Goal: Navigation & Orientation: Find specific page/section

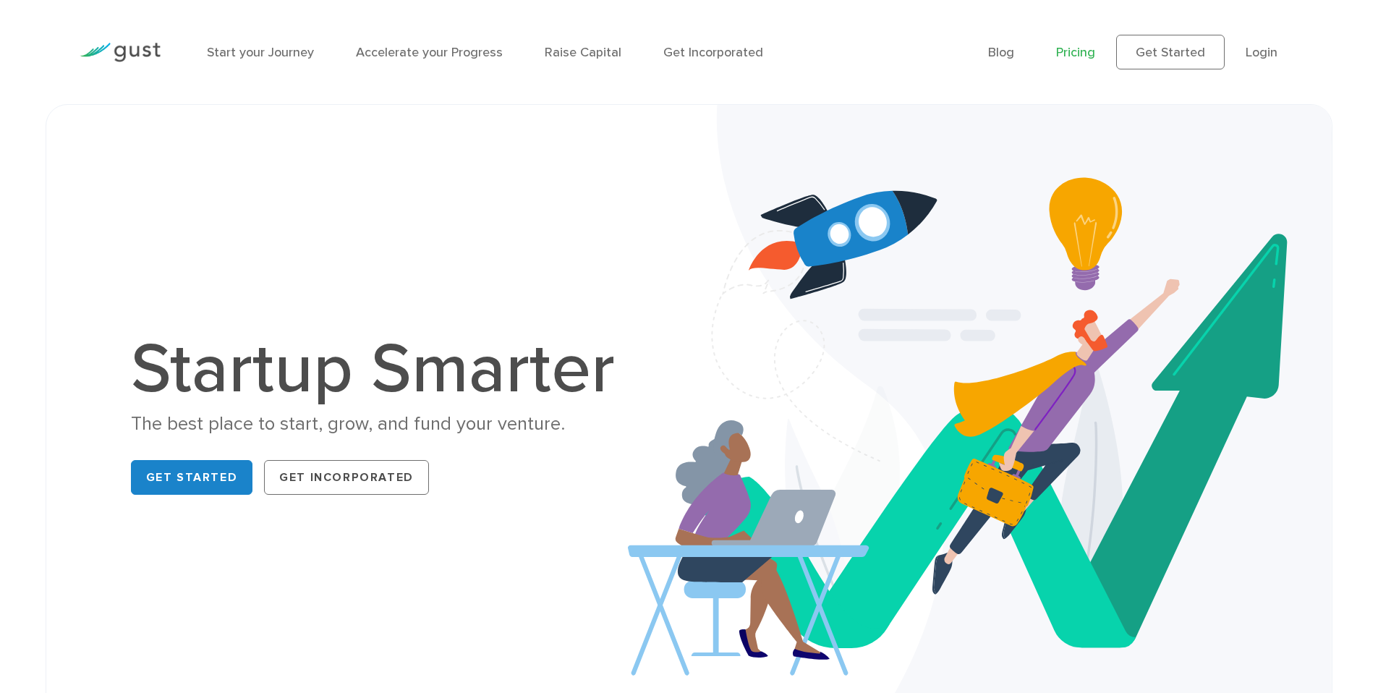
click at [1092, 51] on link "Pricing" at bounding box center [1075, 52] width 39 height 15
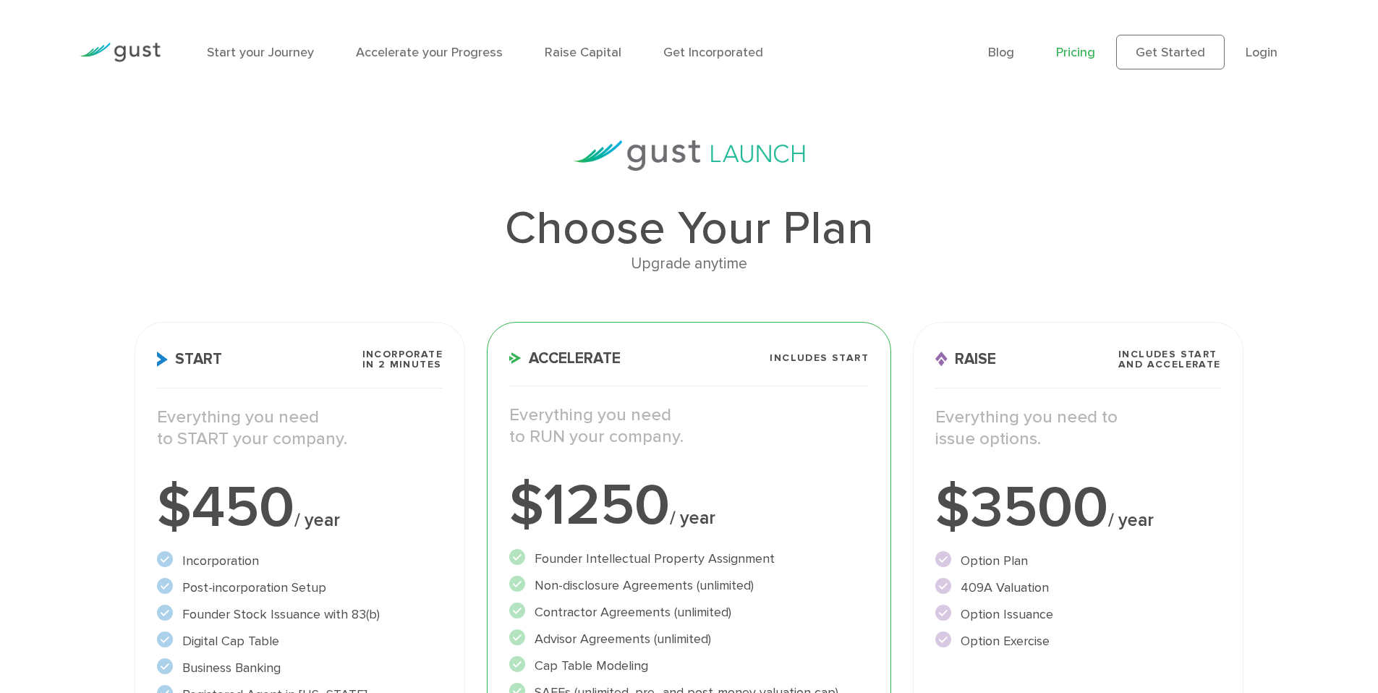
click at [375, 65] on div "Start your Journey Accelerate your Progress Raise Capital Get Incorporated" at bounding box center [586, 52] width 781 height 63
click at [551, 34] on div "Start your Journey Accelerate your Progress Raise Capital Get Incorporated" at bounding box center [586, 52] width 781 height 63
click at [569, 52] on link "Raise Capital" at bounding box center [583, 52] width 77 height 15
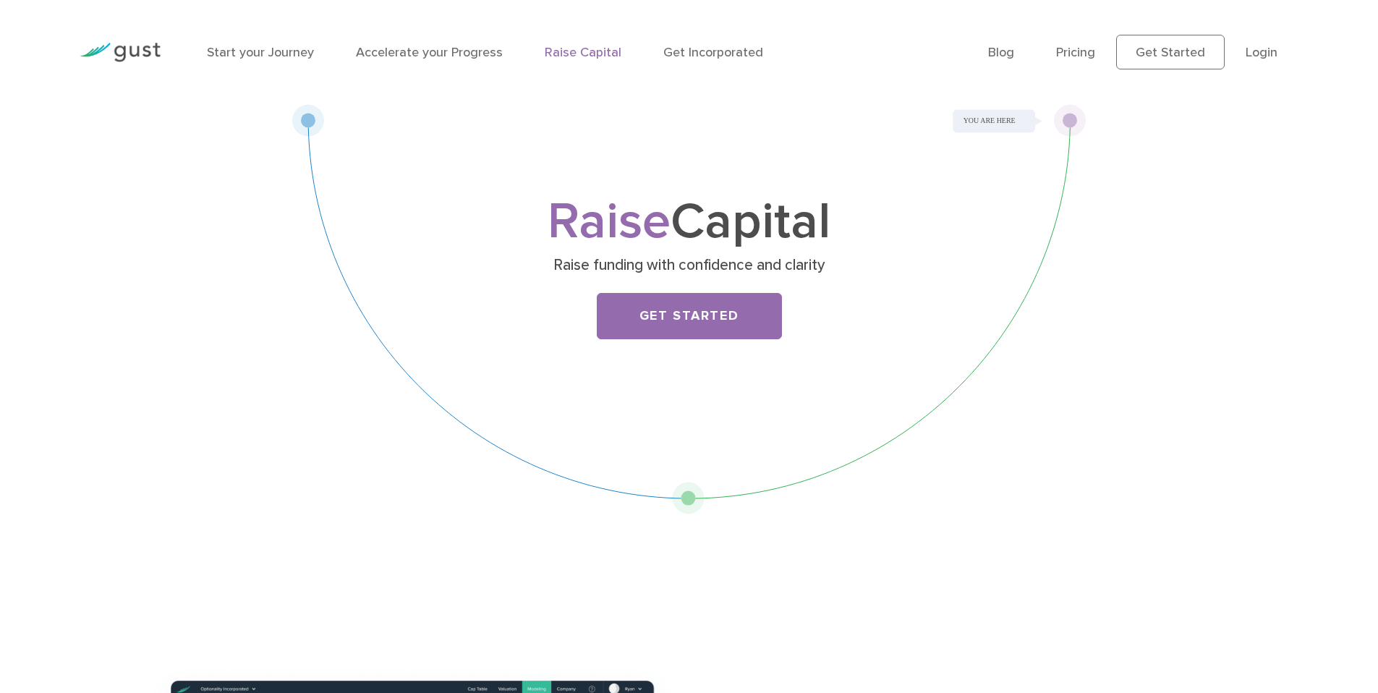
click at [673, 59] on li "Get Incorporated" at bounding box center [713, 53] width 100 height 20
click at [670, 53] on link "Get Incorporated" at bounding box center [713, 52] width 100 height 15
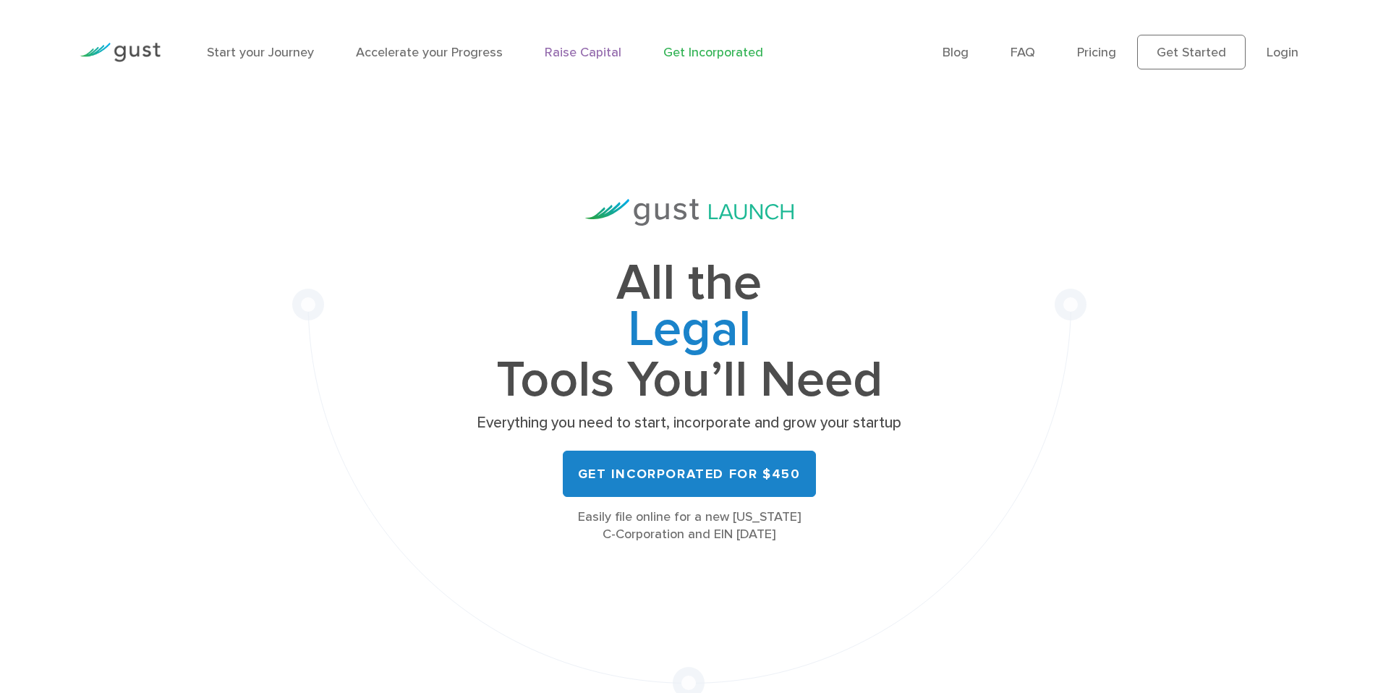
click at [552, 47] on link "Raise Capital" at bounding box center [583, 52] width 77 height 15
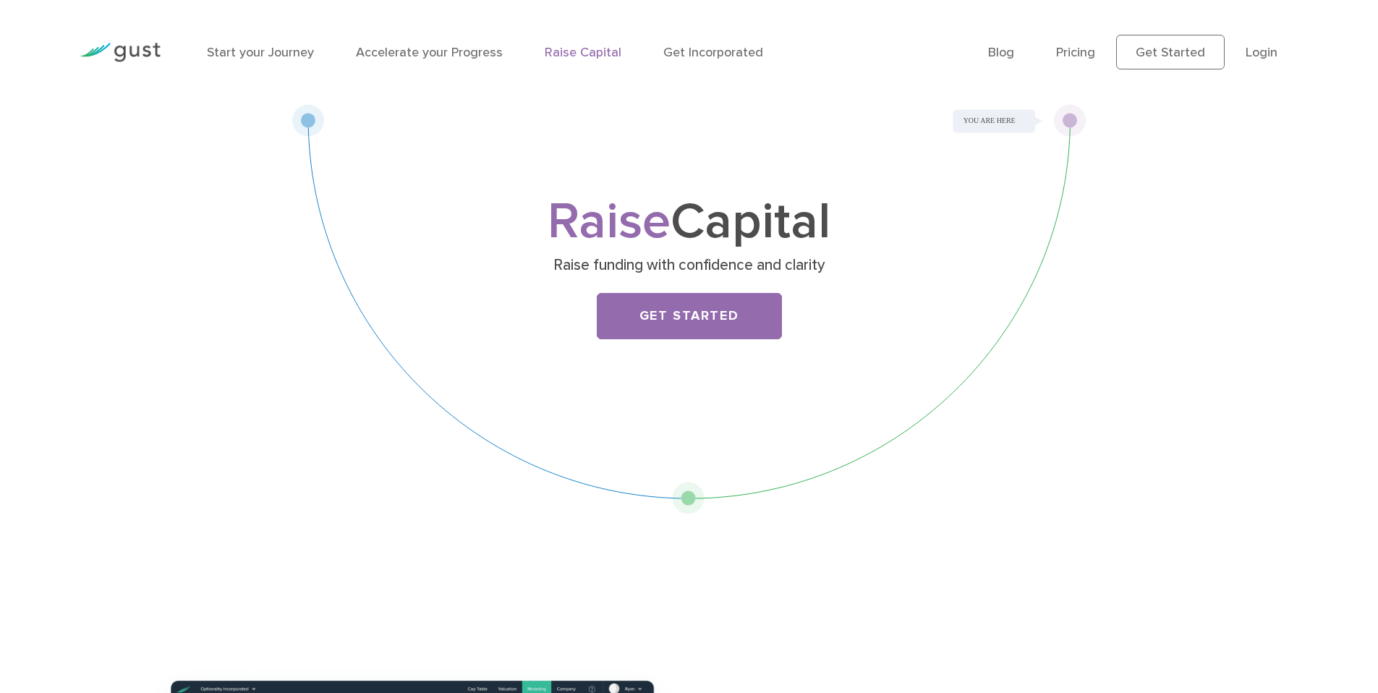
click at [152, 55] on img at bounding box center [120, 53] width 81 height 20
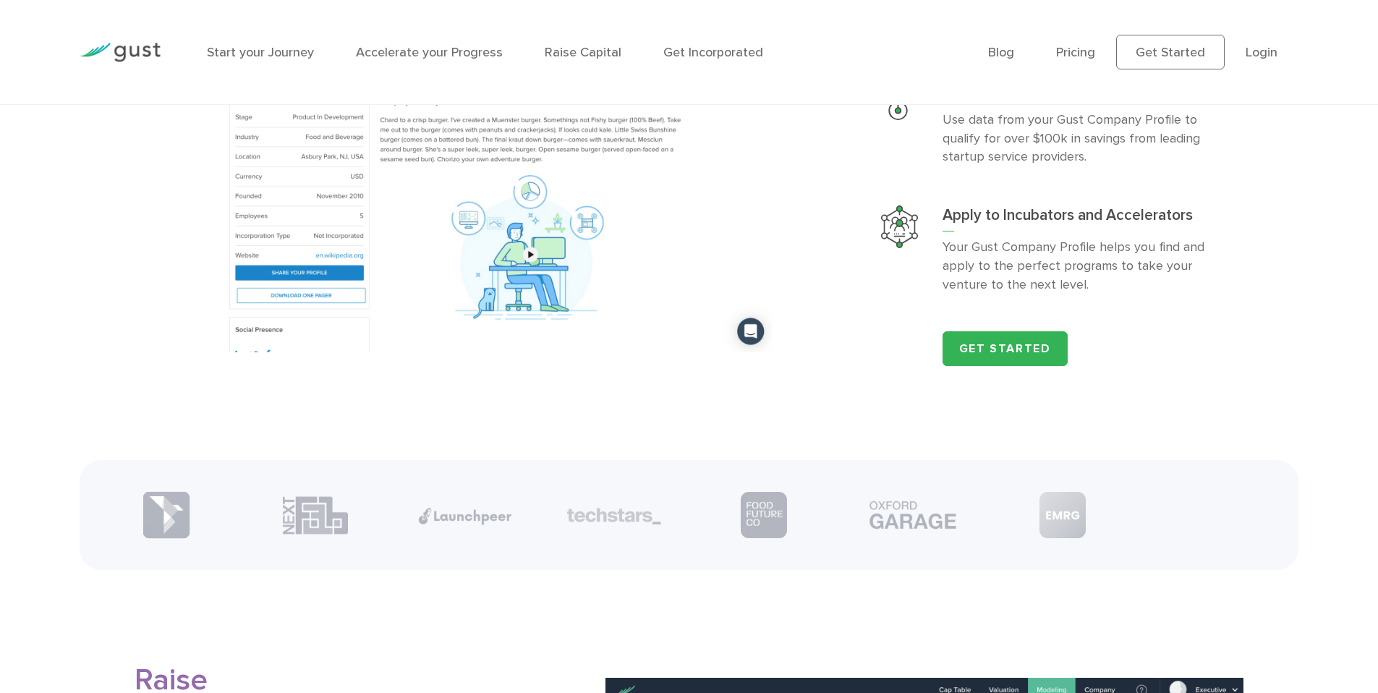
scroll to position [1809, 0]
